Goal: Communication & Community: Answer question/provide support

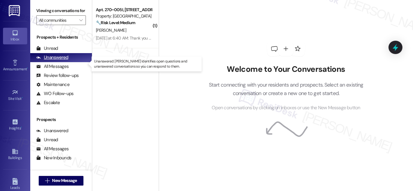
click at [59, 61] on div "Unanswered" at bounding box center [52, 57] width 32 height 6
